Goal: Communication & Community: Answer question/provide support

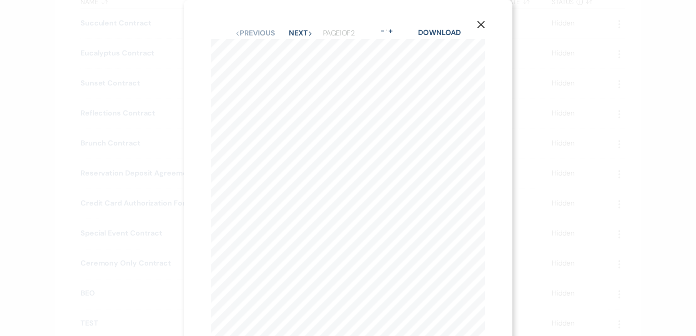
click at [129, 72] on div "X Previous Previous Next Next Page 1 of 2 - Zoom + Download 1 The Buttes at Ref…" at bounding box center [348, 168] width 696 height 336
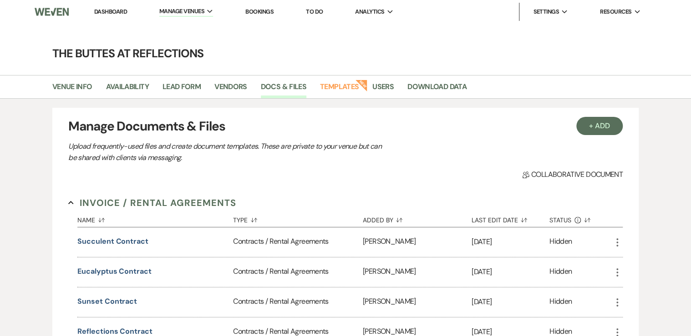
click at [106, 11] on link "Dashboard" at bounding box center [110, 12] width 33 height 8
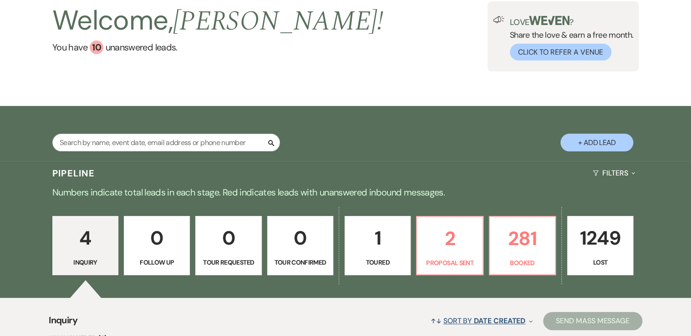
scroll to position [146, 0]
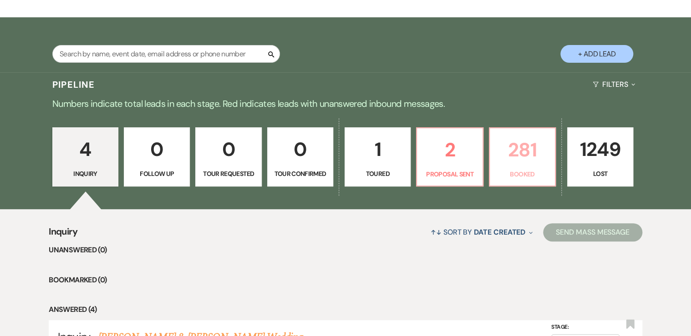
click at [530, 161] on p "281" at bounding box center [522, 150] width 54 height 30
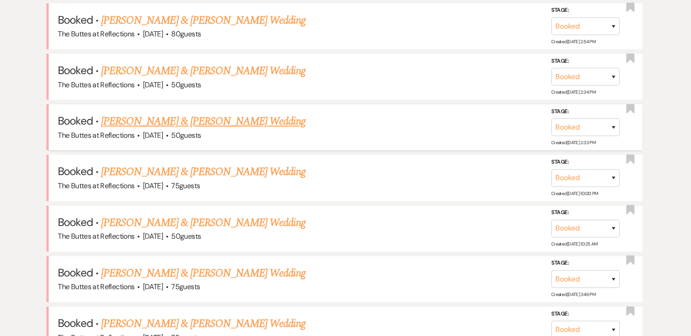
scroll to position [582, 0]
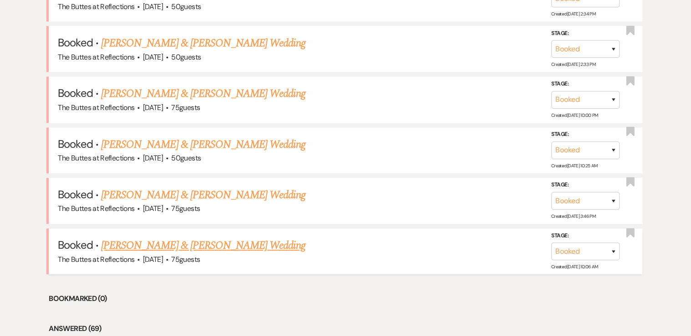
click at [150, 242] on link "[PERSON_NAME] & [PERSON_NAME] Wedding" at bounding box center [203, 245] width 204 height 16
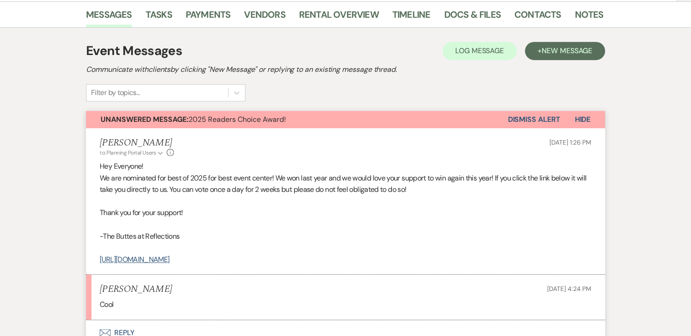
scroll to position [255, 0]
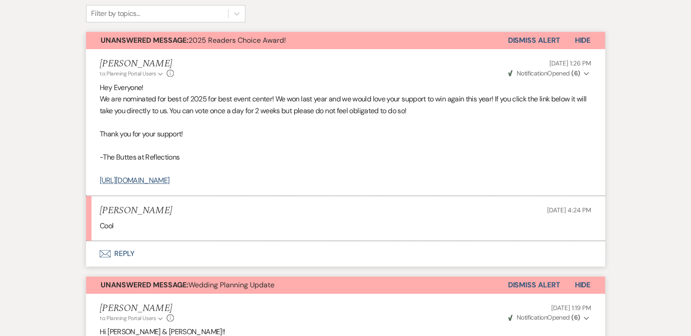
click at [533, 40] on button "Dismiss Alert" at bounding box center [533, 40] width 52 height 17
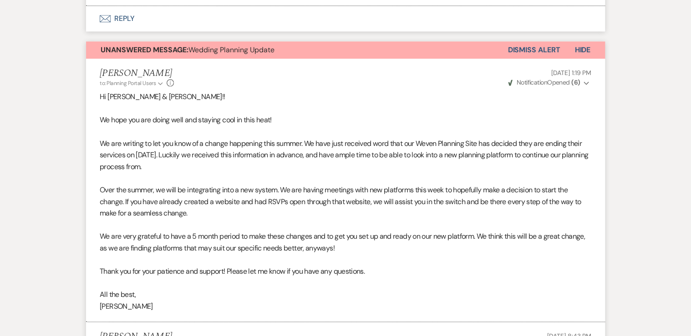
scroll to position [473, 0]
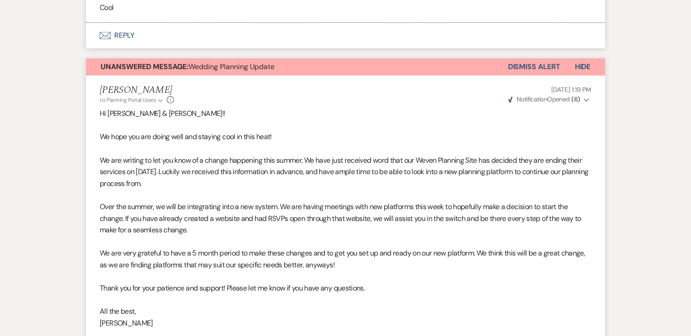
click at [526, 64] on button "Dismiss Alert" at bounding box center [533, 66] width 52 height 17
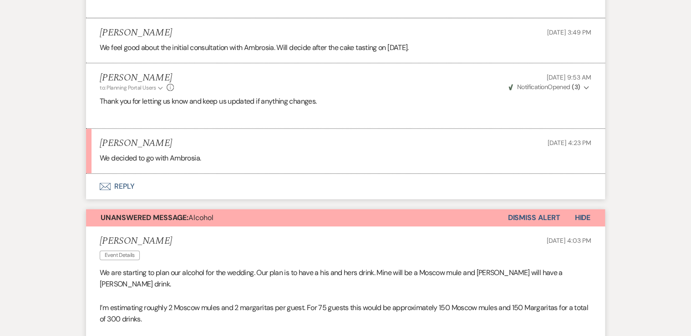
scroll to position [1929, 0]
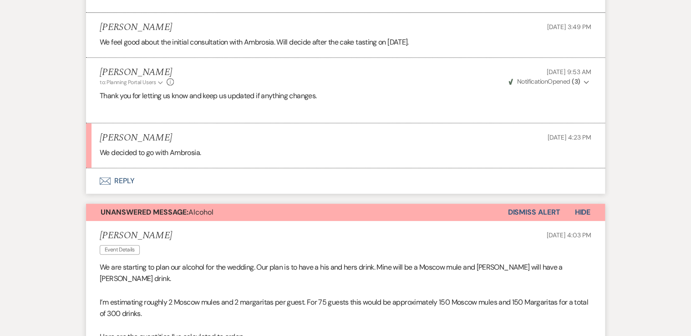
click at [123, 187] on button "Envelope Reply" at bounding box center [345, 180] width 519 height 25
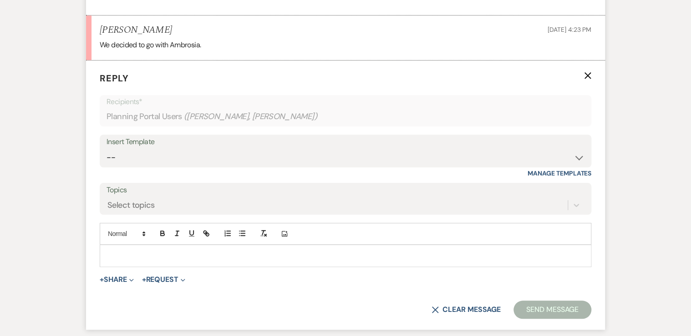
scroll to position [2073, 0]
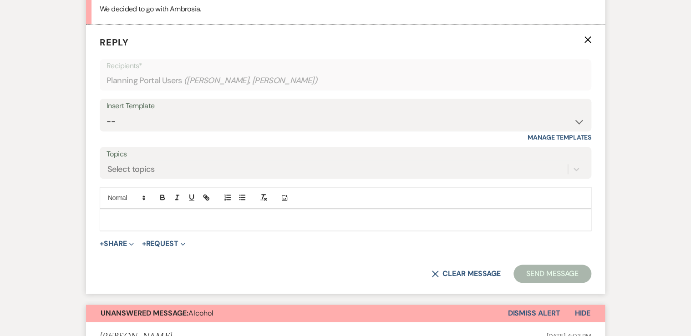
click at [118, 224] on p at bounding box center [345, 220] width 477 height 10
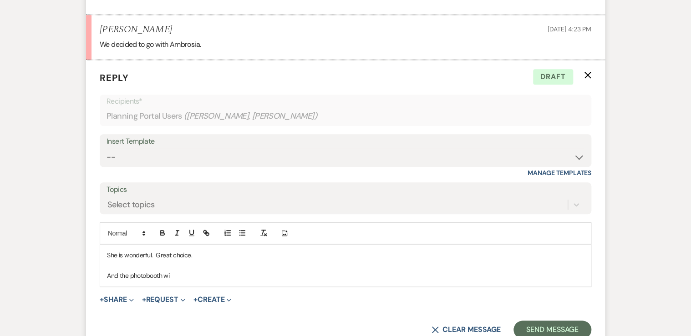
scroll to position [2038, 0]
click at [197, 259] on p "She is wonderful. Great choice." at bounding box center [345, 254] width 477 height 10
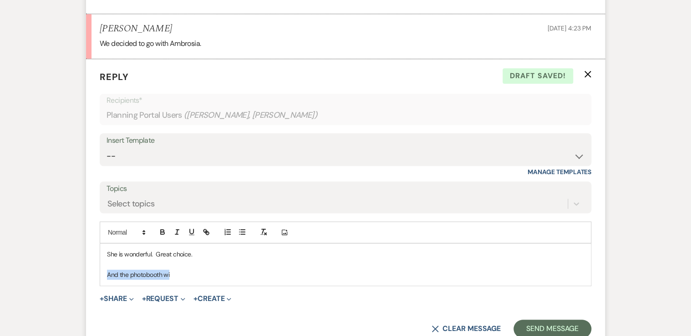
drag, startPoint x: 171, startPoint y: 283, endPoint x: 93, endPoint y: 281, distance: 77.8
click at [93, 281] on form "Reply X Draft saved! Recipients* Planning Portal Users ( [PERSON_NAME], [PERSON…" at bounding box center [345, 204] width 519 height 290
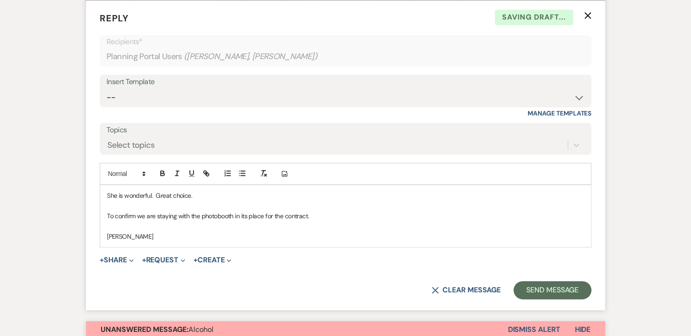
scroll to position [2111, 0]
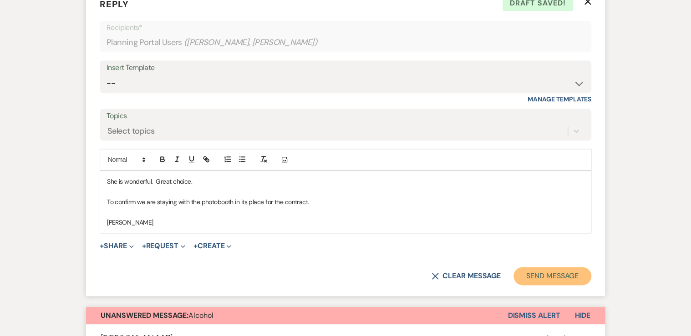
click at [559, 281] on button "Send Message" at bounding box center [552, 276] width 78 height 18
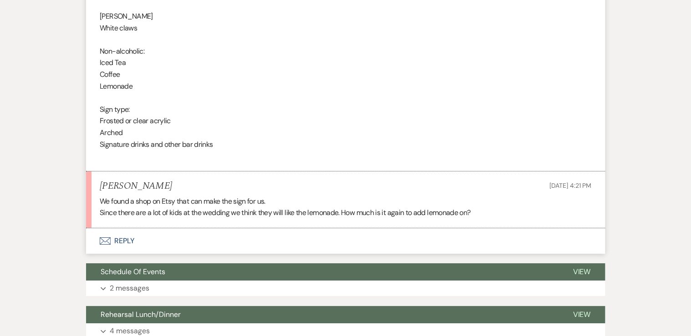
scroll to position [3339, 0]
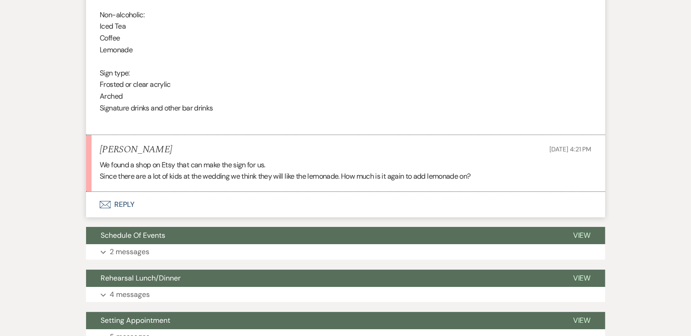
click at [121, 202] on button "Envelope Reply" at bounding box center [345, 204] width 519 height 25
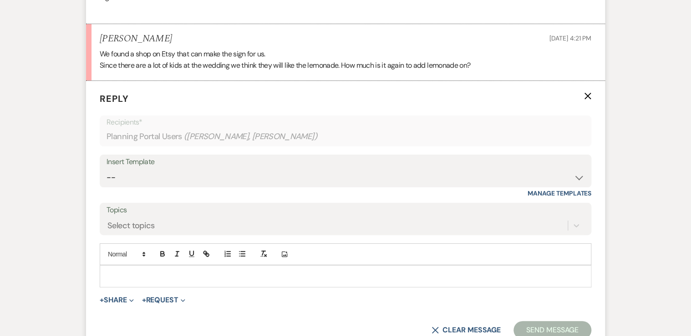
scroll to position [3495, 0]
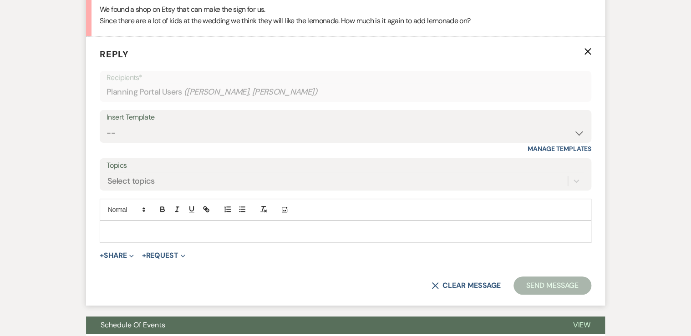
click at [124, 228] on p at bounding box center [345, 232] width 477 height 10
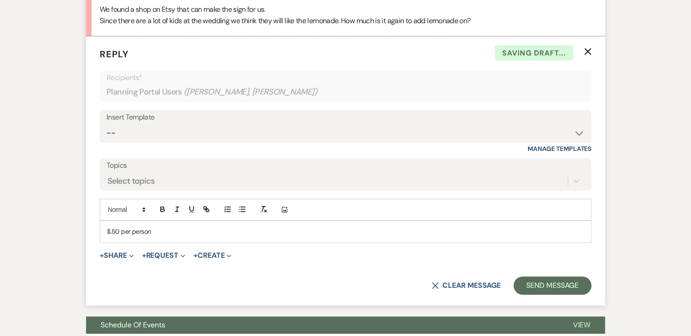
click at [109, 227] on p "$.50 per person" at bounding box center [345, 232] width 477 height 10
click at [176, 227] on p "$0.50 per person" at bounding box center [345, 232] width 477 height 10
click at [108, 230] on p "$0.50 per person is the cost" at bounding box center [345, 232] width 477 height 10
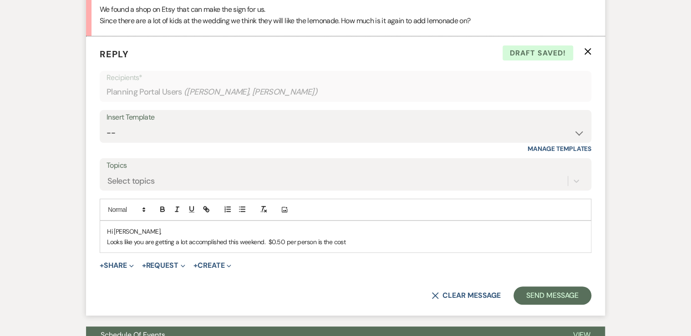
click at [365, 237] on p "Looks like you are getting a lot accomplished this weekend. $0.50 per person is…" at bounding box center [345, 242] width 477 height 10
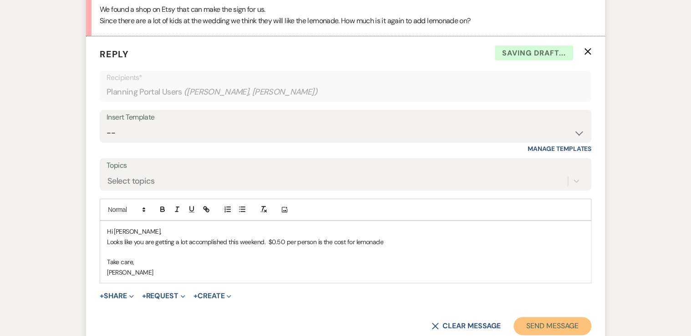
click at [541, 322] on button "Send Message" at bounding box center [552, 326] width 78 height 18
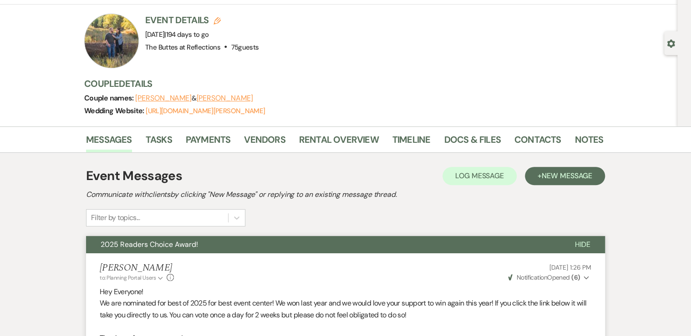
scroll to position [21, 0]
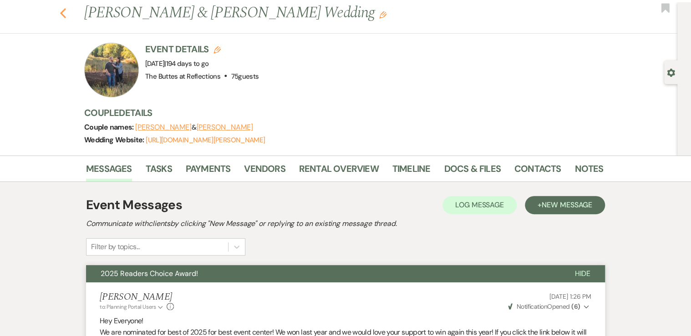
click at [64, 14] on use "button" at bounding box center [63, 13] width 6 height 10
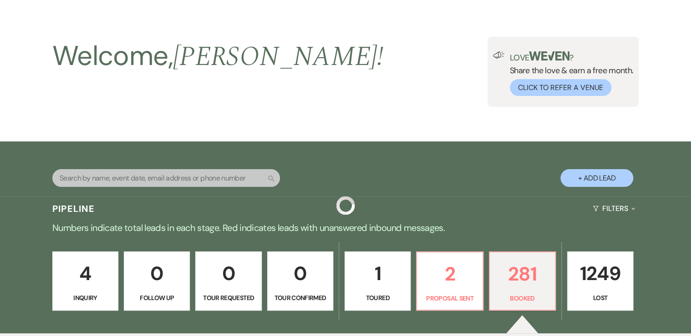
scroll to position [582, 0]
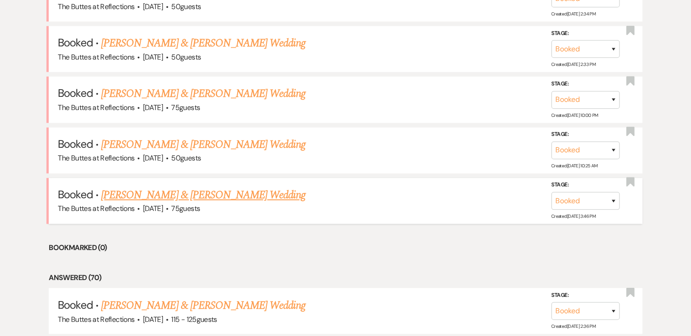
click at [136, 192] on link "[PERSON_NAME] & [PERSON_NAME] Wedding" at bounding box center [203, 195] width 204 height 16
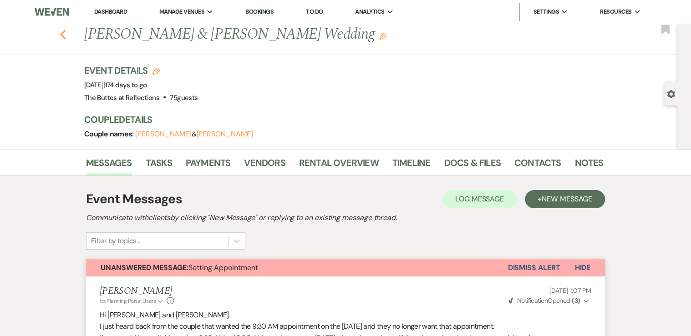
click at [63, 34] on use "button" at bounding box center [63, 35] width 6 height 10
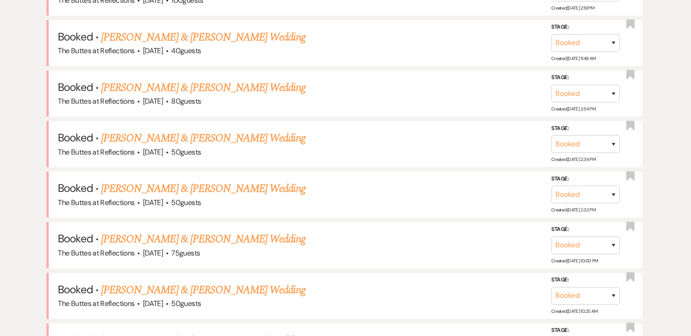
scroll to position [400, 0]
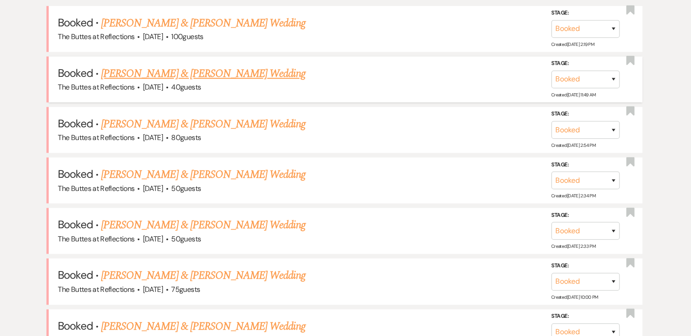
click at [167, 71] on link "[PERSON_NAME] & [PERSON_NAME] Wedding" at bounding box center [203, 74] width 204 height 16
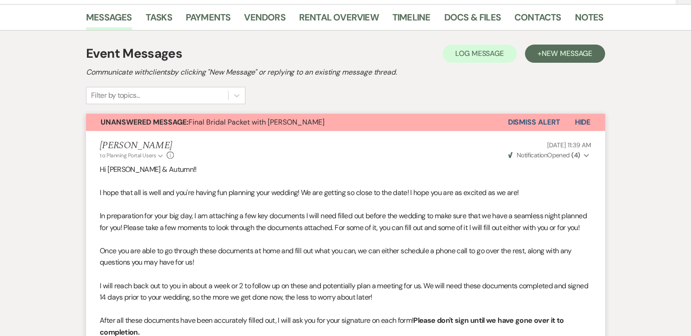
scroll to position [73, 0]
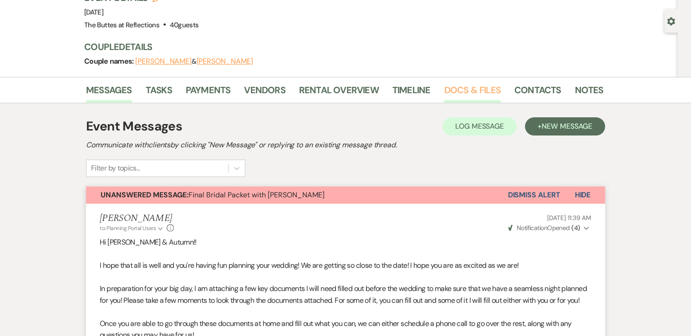
click at [469, 91] on link "Docs & Files" at bounding box center [472, 93] width 56 height 20
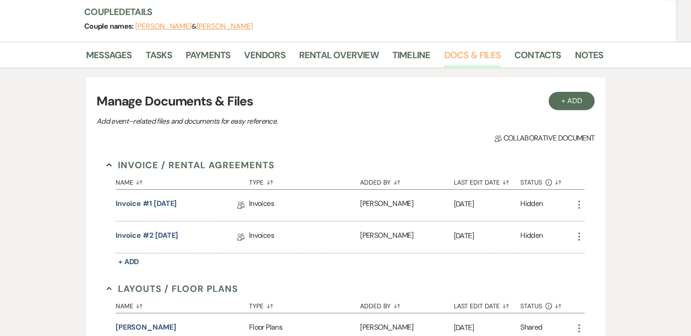
scroll to position [109, 0]
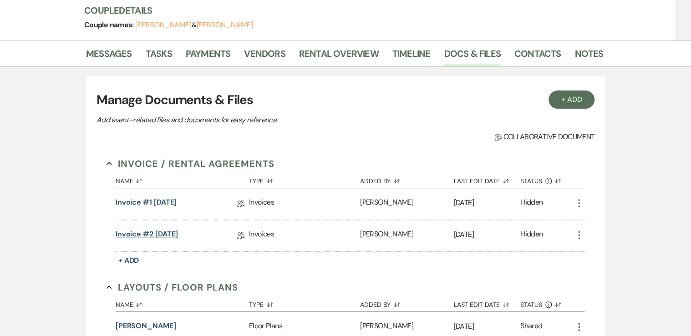
click at [156, 233] on link "Invoice #2 [DATE]" at bounding box center [147, 236] width 63 height 14
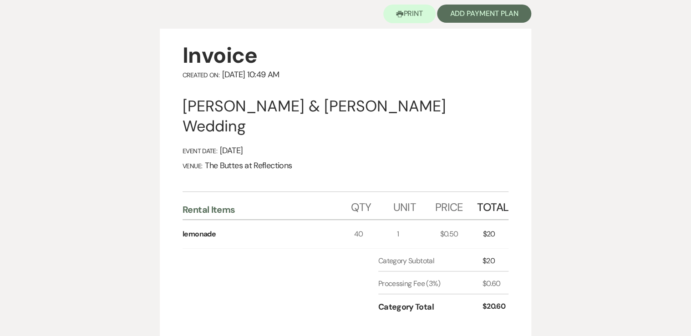
scroll to position [182, 0]
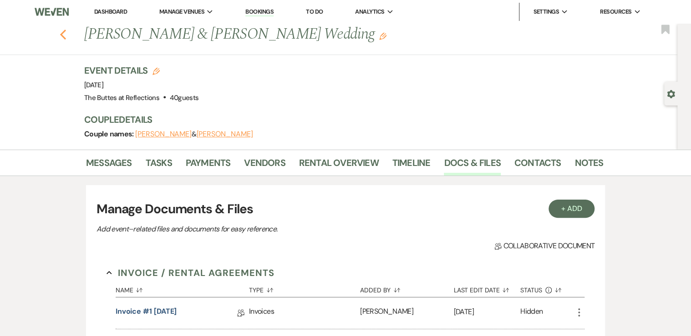
click at [64, 36] on icon "Previous" at bounding box center [63, 34] width 7 height 11
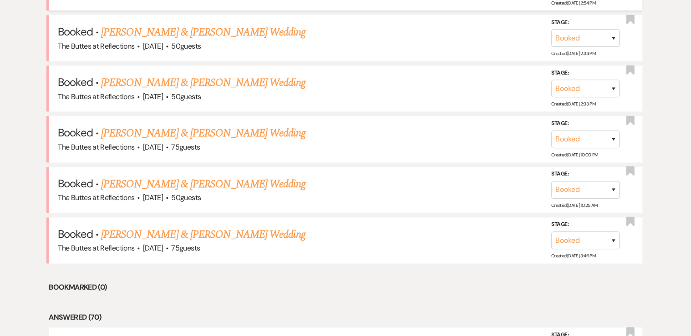
scroll to position [546, 0]
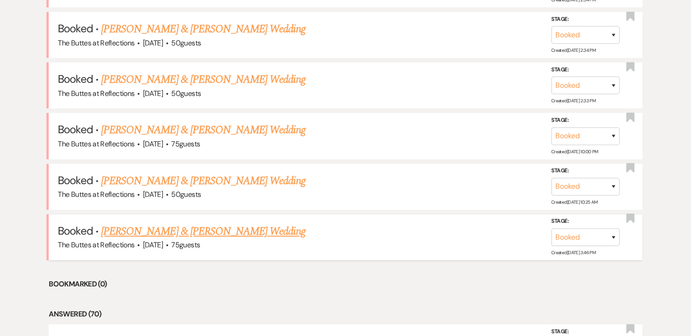
click at [156, 225] on link "[PERSON_NAME] & [PERSON_NAME] Wedding" at bounding box center [203, 231] width 204 height 16
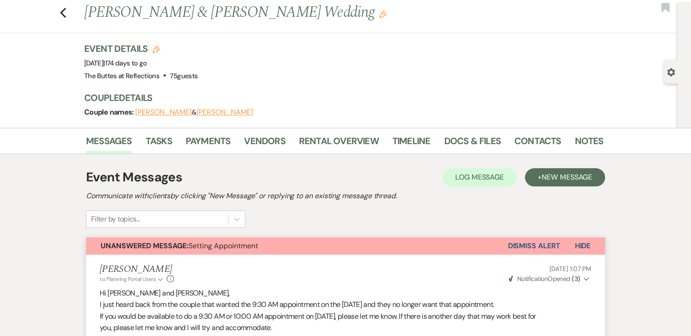
scroll to position [5, 0]
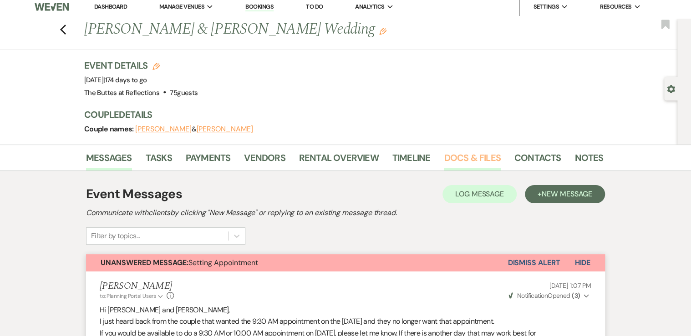
click at [466, 155] on link "Docs & Files" at bounding box center [472, 161] width 56 height 20
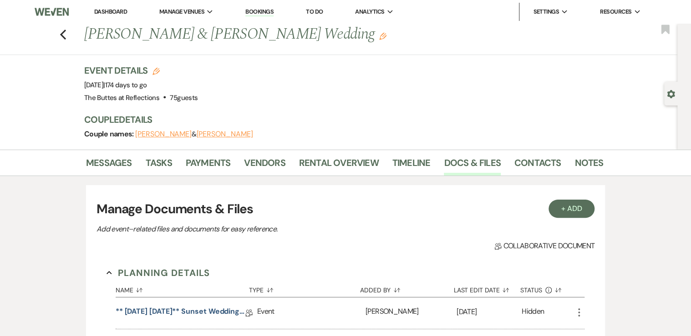
click at [108, 11] on link "Dashboard" at bounding box center [110, 12] width 33 height 8
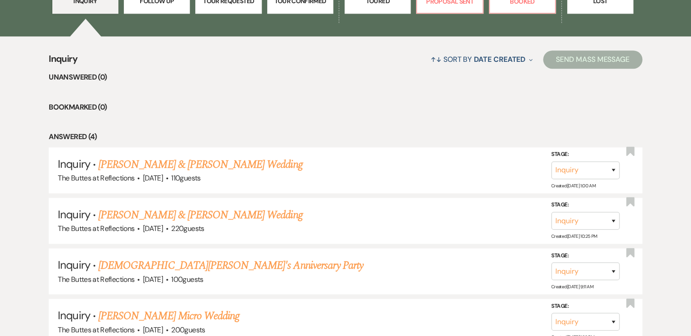
scroll to position [253, 0]
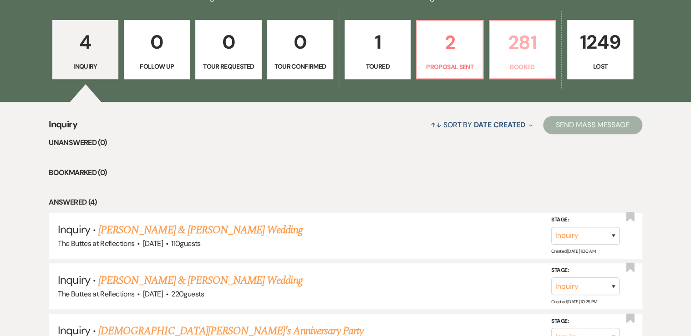
click at [536, 51] on p "281" at bounding box center [522, 42] width 54 height 30
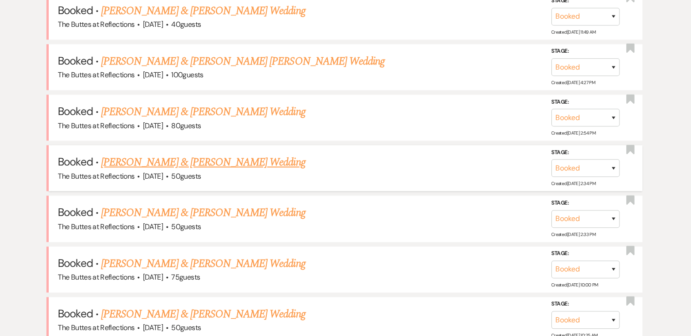
scroll to position [544, 0]
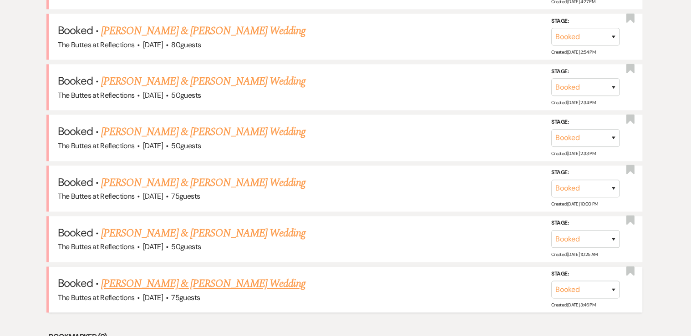
click at [162, 279] on link "[PERSON_NAME] & [PERSON_NAME] Wedding" at bounding box center [203, 284] width 204 height 16
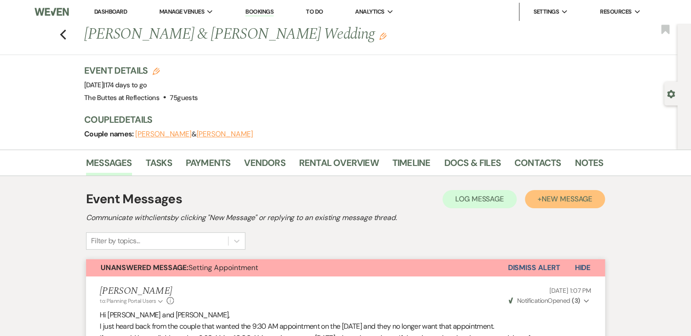
click at [552, 196] on span "New Message" at bounding box center [566, 199] width 51 height 10
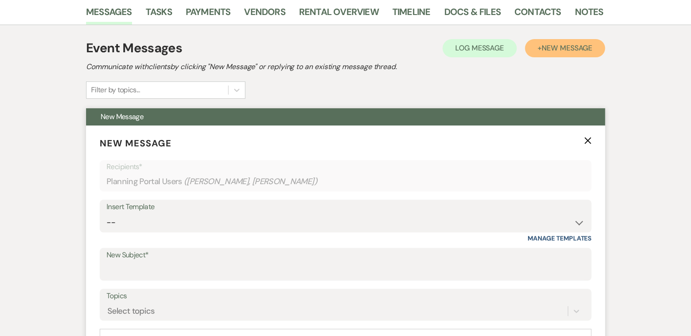
scroll to position [182, 0]
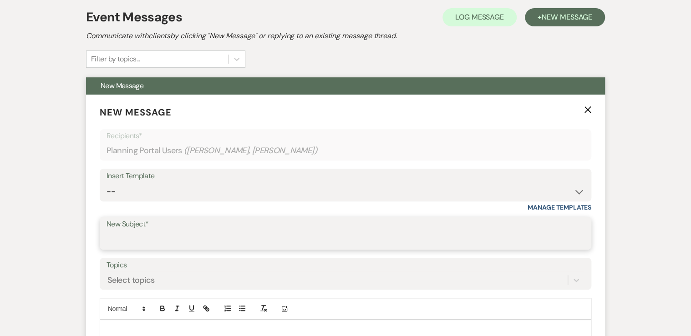
click at [149, 241] on input "New Subject*" at bounding box center [345, 240] width 478 height 18
type input "h"
type input "P"
type input "Engagement session"
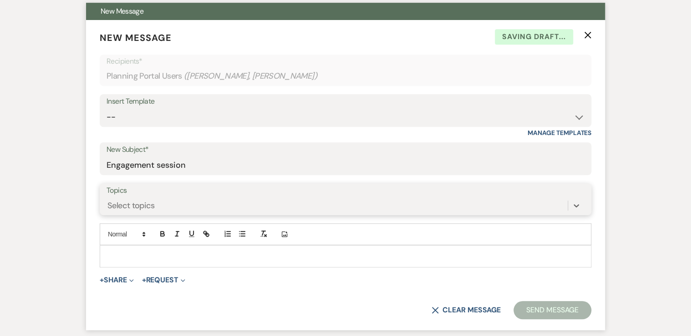
scroll to position [291, 0]
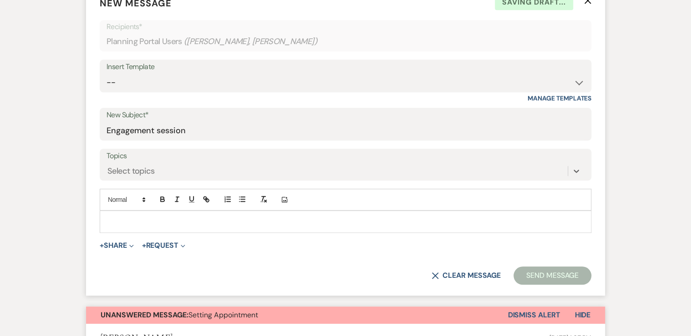
click at [146, 218] on p at bounding box center [345, 222] width 477 height 10
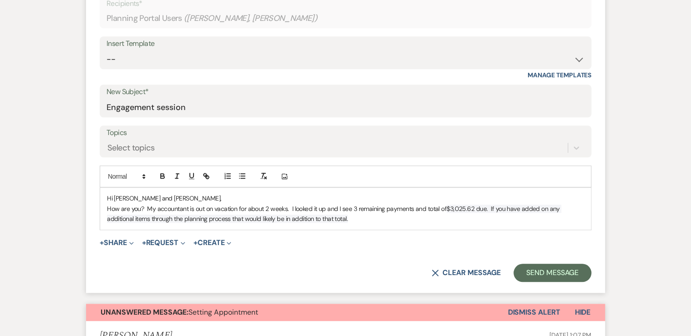
scroll to position [328, 0]
